Goal: Task Accomplishment & Management: Manage account settings

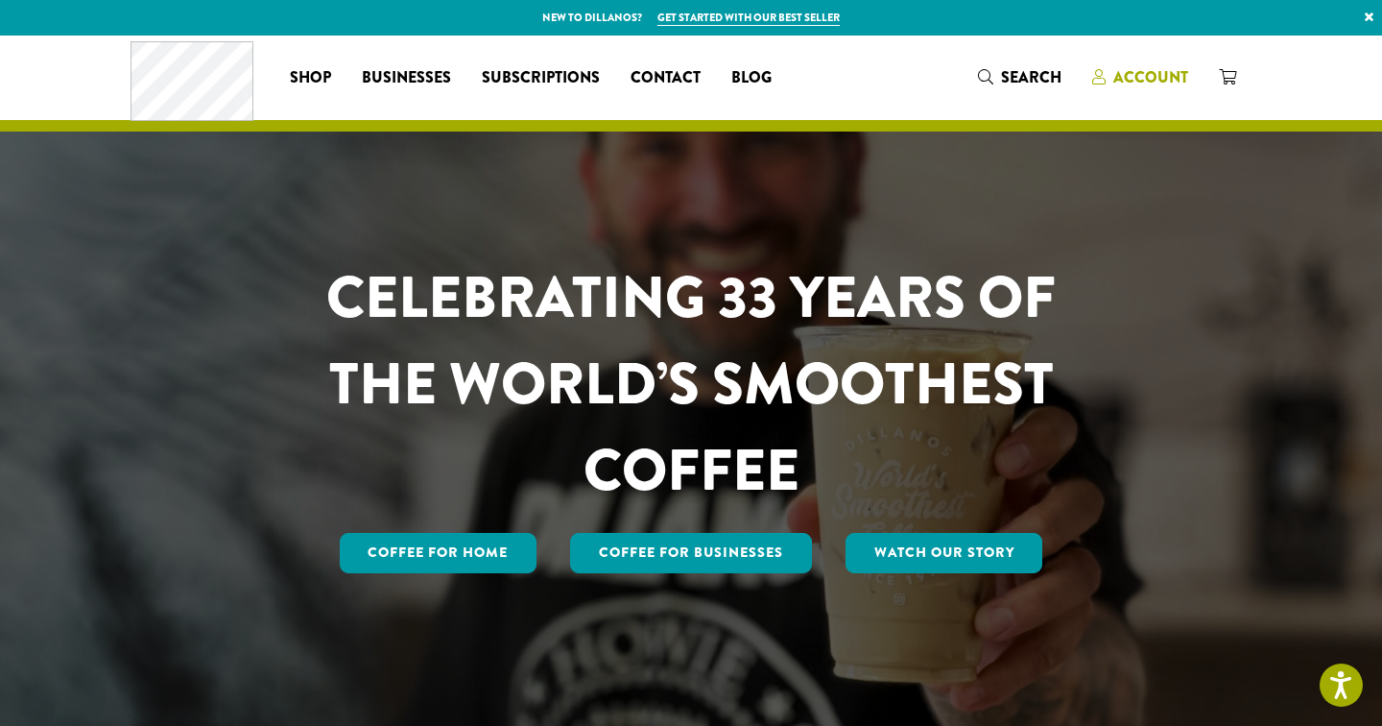
click at [1133, 73] on span "Account" at bounding box center [1151, 77] width 75 height 22
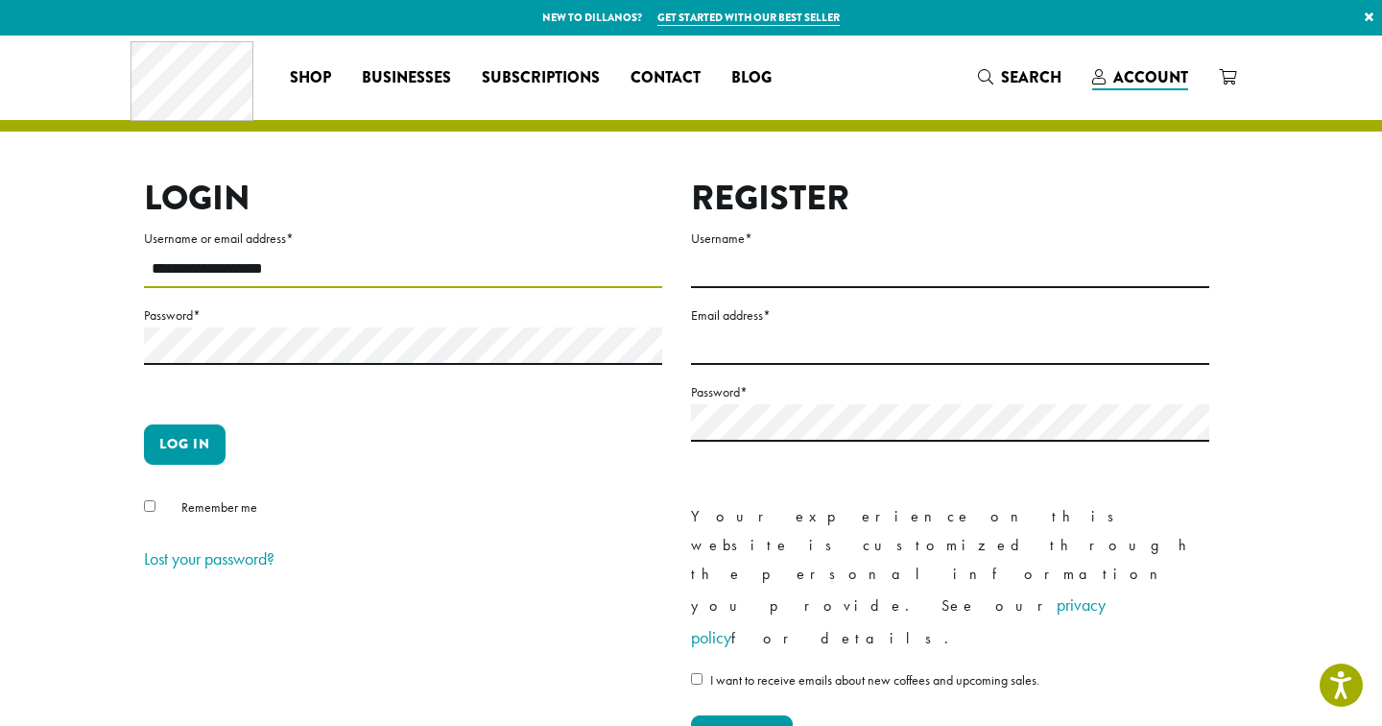
type input "**********"
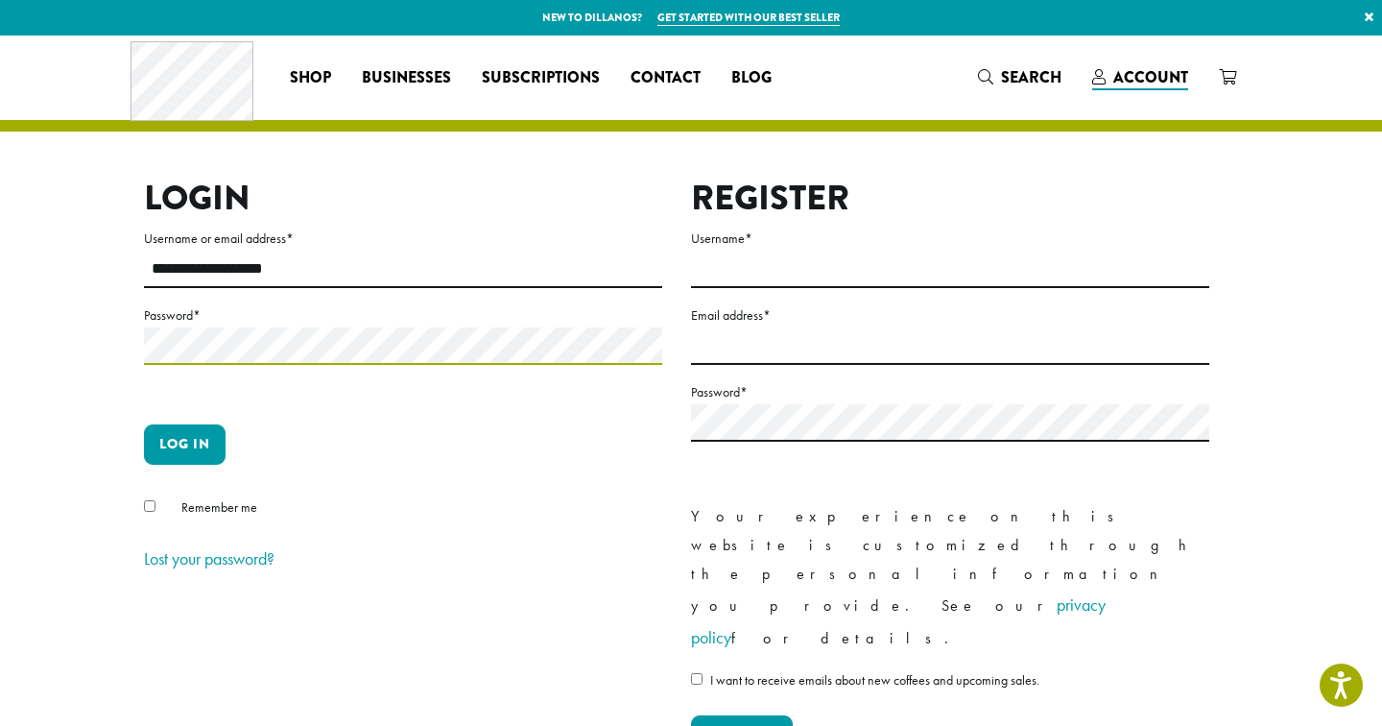
click at [184, 444] on button "Log in" at bounding box center [185, 444] width 82 height 40
